Goal: Transaction & Acquisition: Purchase product/service

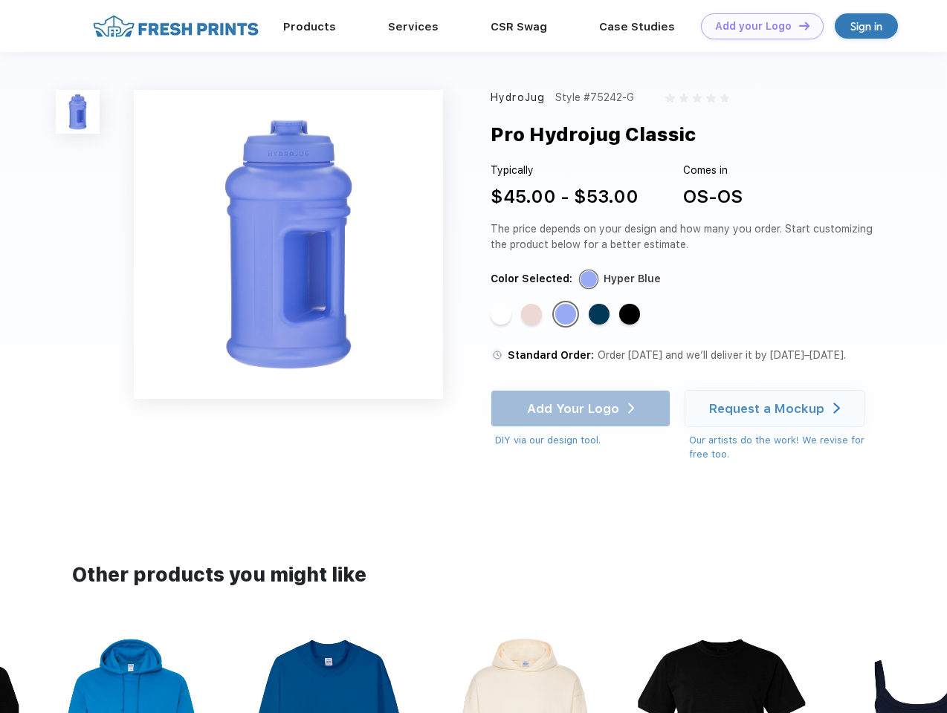
click at [756, 26] on link "Add your Logo Design Tool" at bounding box center [762, 26] width 123 height 26
click at [0, 0] on div "Design Tool" at bounding box center [0, 0] width 0 height 0
click at [797, 25] on link "Add your Logo Design Tool" at bounding box center [762, 26] width 123 height 26
click at [78, 111] on img at bounding box center [78, 112] width 44 height 44
click at [502, 315] on div "Standard Color" at bounding box center [500, 314] width 21 height 21
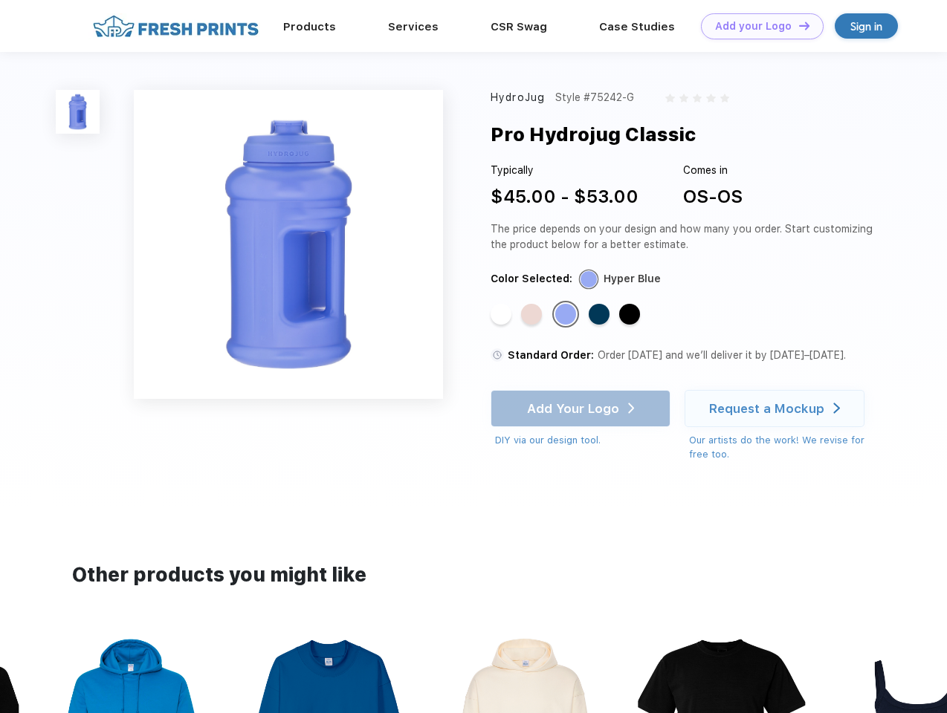
click at [533, 315] on div "Standard Color" at bounding box center [531, 314] width 21 height 21
click at [567, 315] on div "Standard Color" at bounding box center [565, 314] width 21 height 21
click at [600, 315] on div "Standard Color" at bounding box center [598, 314] width 21 height 21
click at [631, 315] on div "Standard Color" at bounding box center [629, 314] width 21 height 21
click at [582, 409] on div "Add Your Logo DIY via our design tool. Ah shoot! This product isn't up in our d…" at bounding box center [580, 419] width 180 height 58
